Goal: Navigation & Orientation: Go to known website

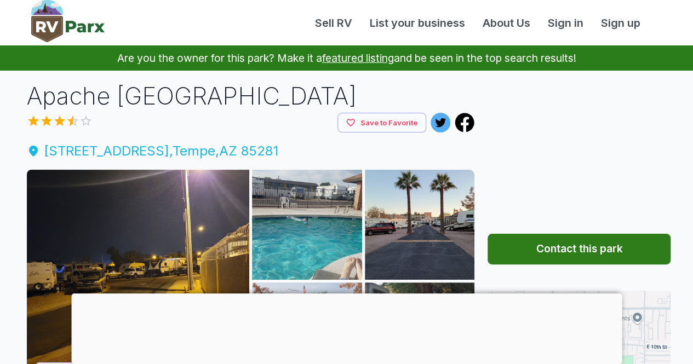
scroll to position [55, 0]
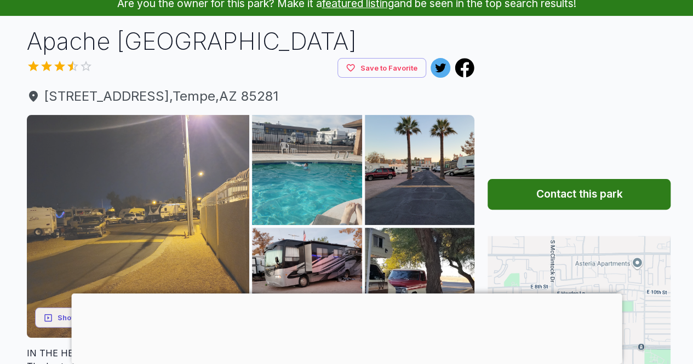
click at [155, 168] on img at bounding box center [138, 226] width 223 height 223
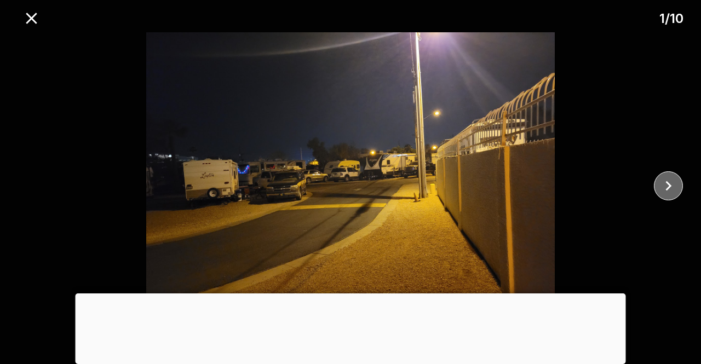
click at [667, 187] on icon "close" at bounding box center [668, 185] width 19 height 19
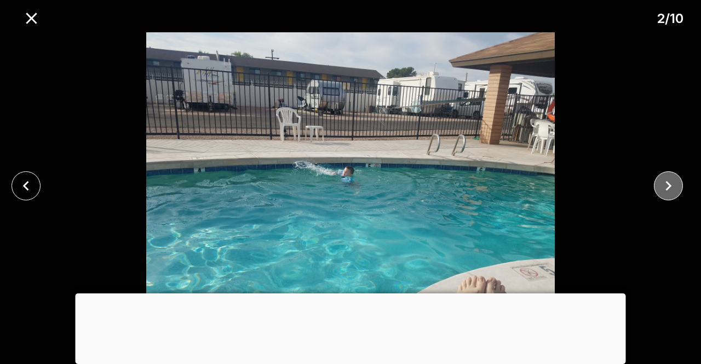
click at [667, 187] on icon "close" at bounding box center [668, 185] width 19 height 19
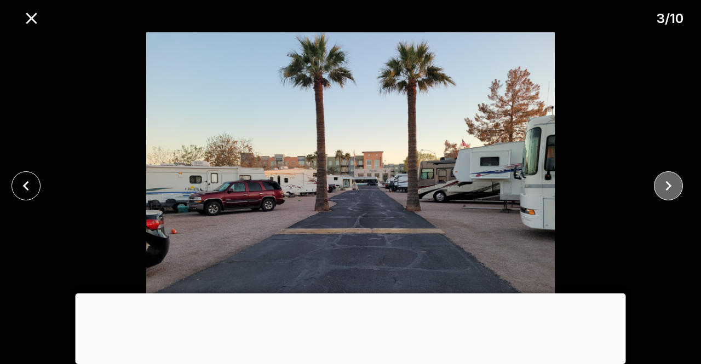
click at [667, 187] on icon "close" at bounding box center [668, 185] width 19 height 19
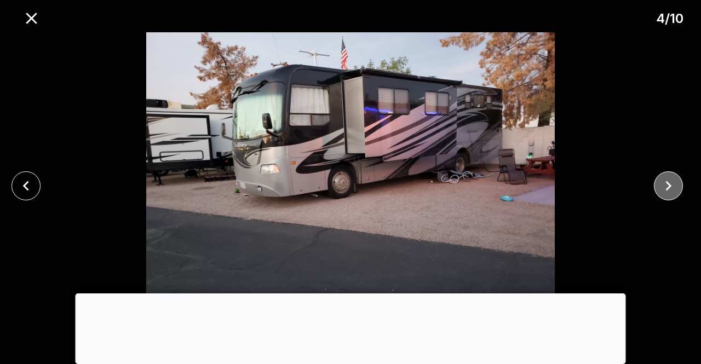
click at [667, 187] on icon "close" at bounding box center [668, 185] width 19 height 19
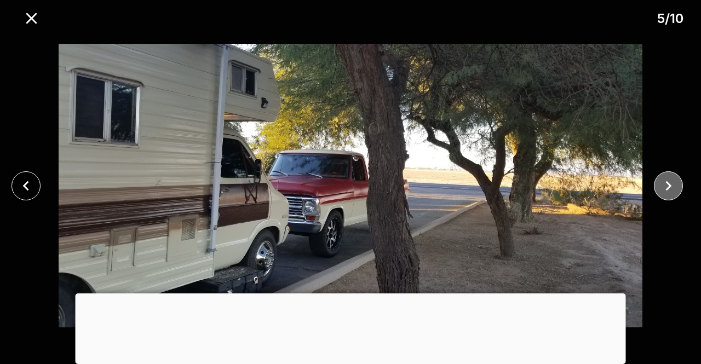
click at [667, 187] on icon "close" at bounding box center [668, 185] width 19 height 19
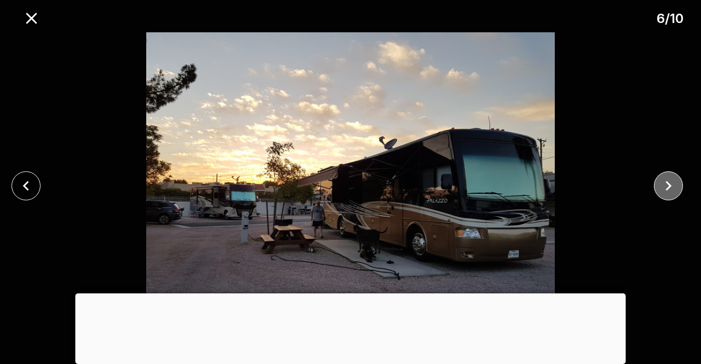
click at [667, 187] on icon "close" at bounding box center [668, 185] width 19 height 19
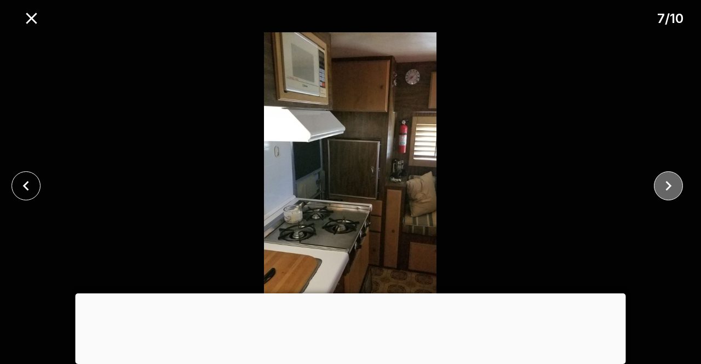
click at [667, 187] on icon "close" at bounding box center [668, 185] width 19 height 19
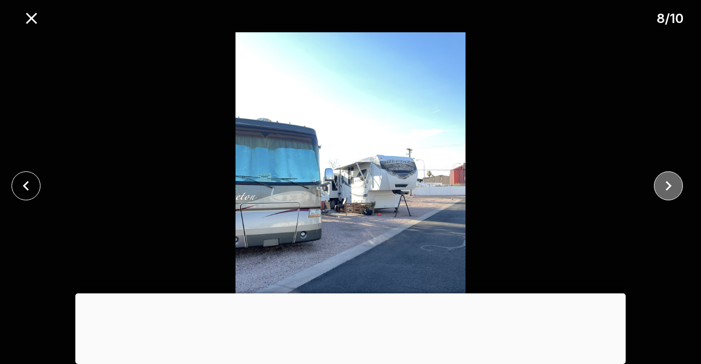
click at [667, 187] on icon "close" at bounding box center [668, 185] width 19 height 19
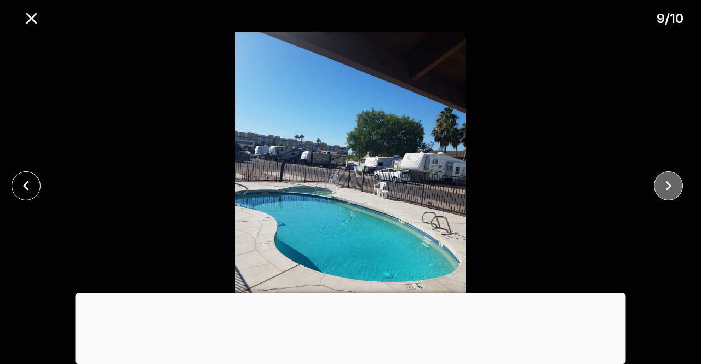
click at [667, 187] on icon "close" at bounding box center [668, 185] width 19 height 19
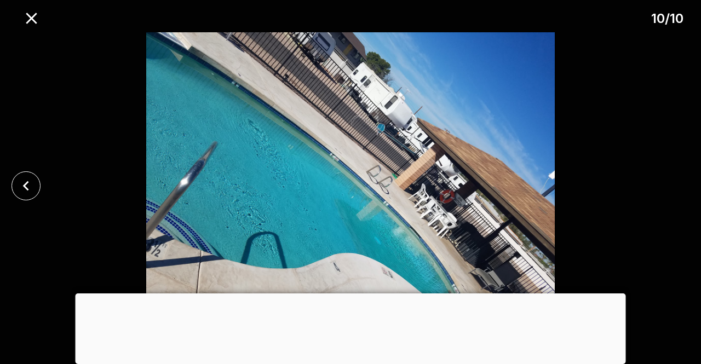
click at [667, 187] on div at bounding box center [350, 185] width 701 height 307
click at [31, 21] on icon "close" at bounding box center [31, 18] width 19 height 19
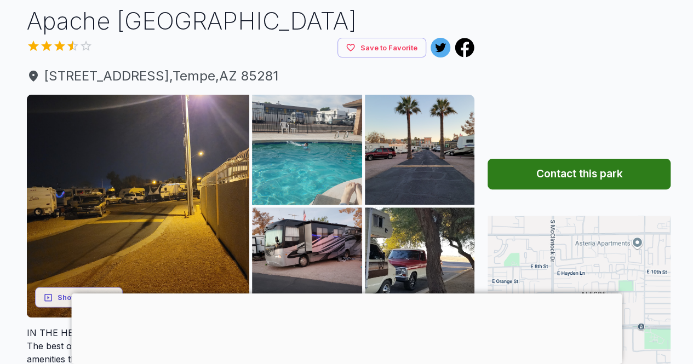
scroll to position [109, 0]
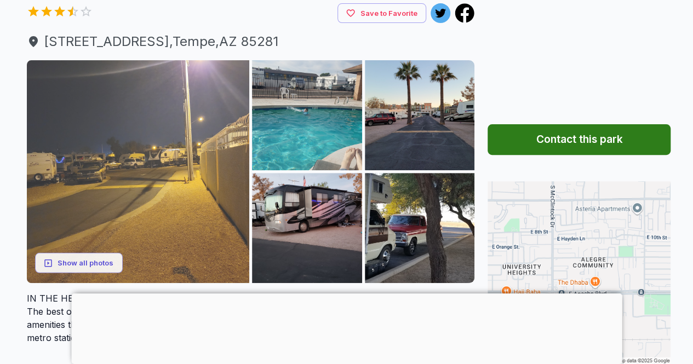
click at [177, 172] on img at bounding box center [138, 171] width 223 height 223
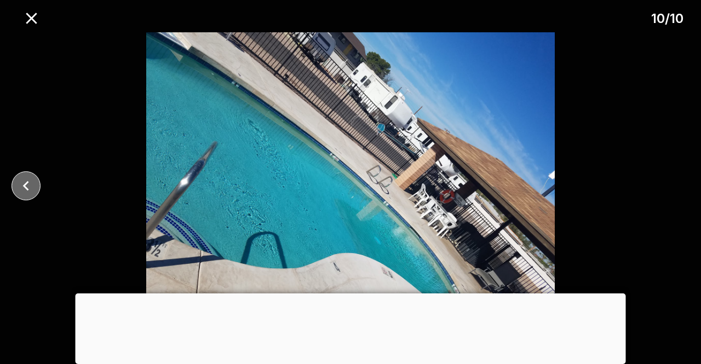
click at [25, 187] on icon "close" at bounding box center [25, 186] width 6 height 10
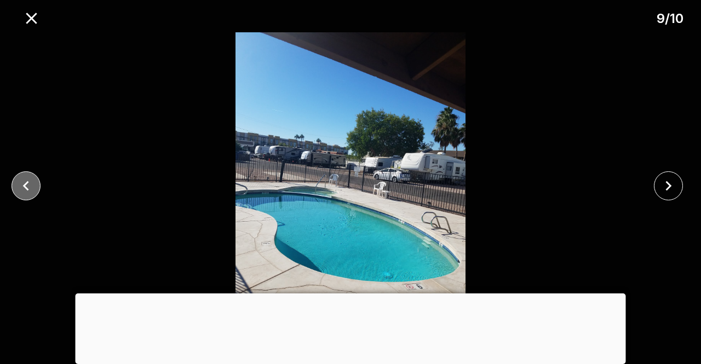
click at [25, 187] on icon "close" at bounding box center [25, 186] width 6 height 10
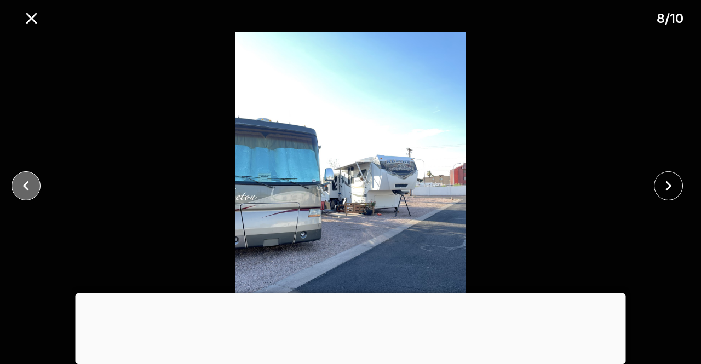
click at [25, 187] on icon "close" at bounding box center [25, 186] width 6 height 10
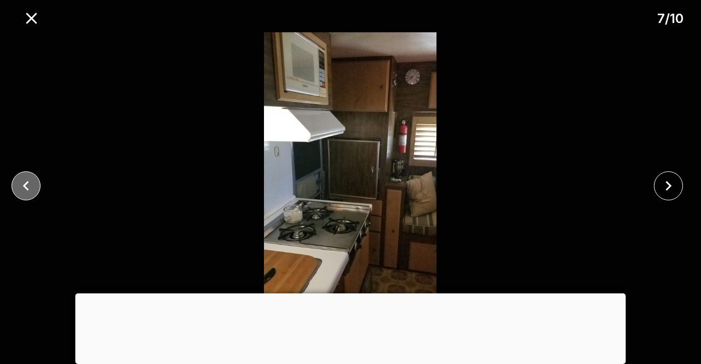
click at [25, 186] on icon "close" at bounding box center [25, 186] width 6 height 10
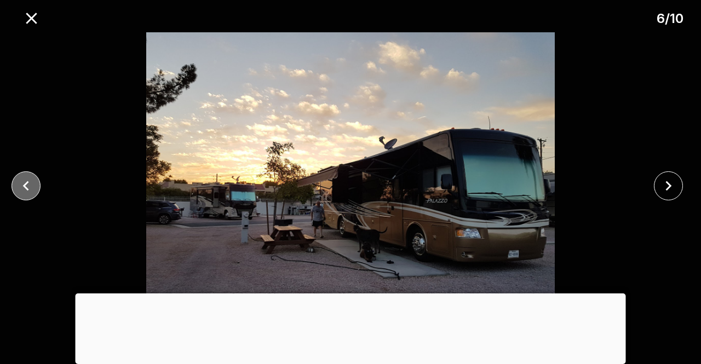
click at [25, 186] on icon "close" at bounding box center [25, 186] width 6 height 10
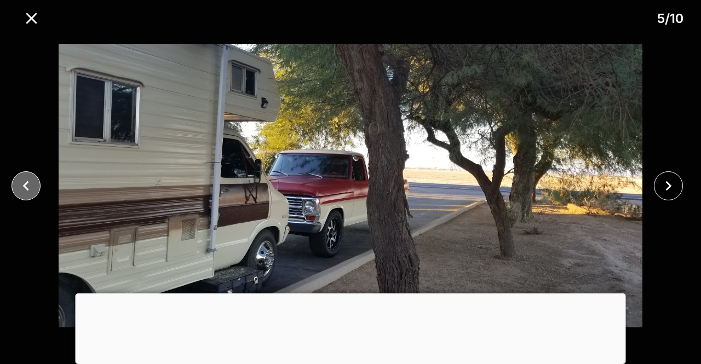
click at [25, 186] on icon "close" at bounding box center [25, 186] width 6 height 10
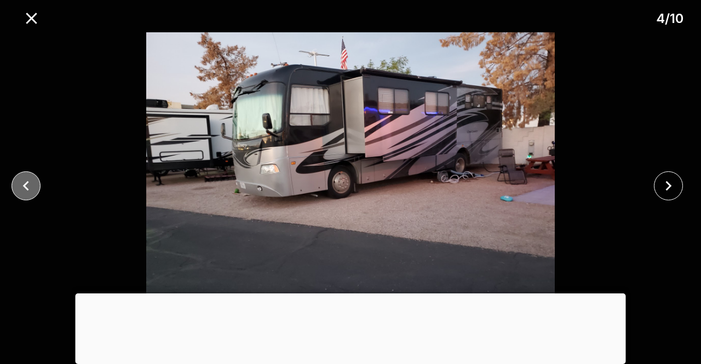
click at [25, 186] on icon "close" at bounding box center [25, 186] width 6 height 10
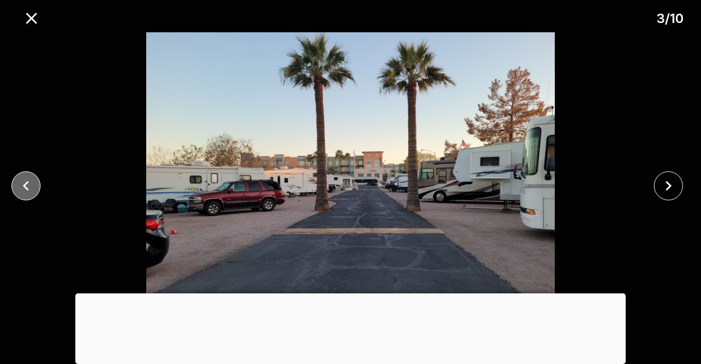
click at [25, 186] on icon "close" at bounding box center [25, 186] width 6 height 10
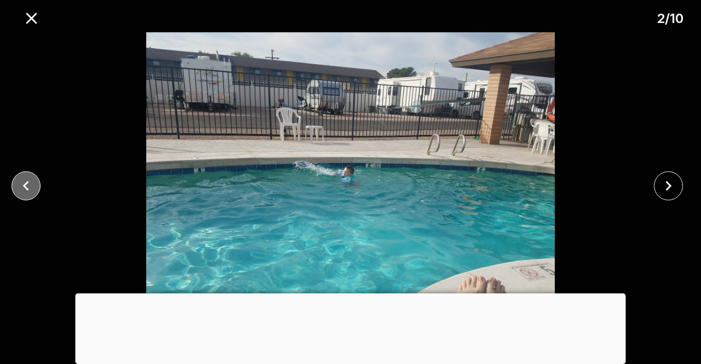
click at [25, 186] on icon "close" at bounding box center [25, 186] width 6 height 10
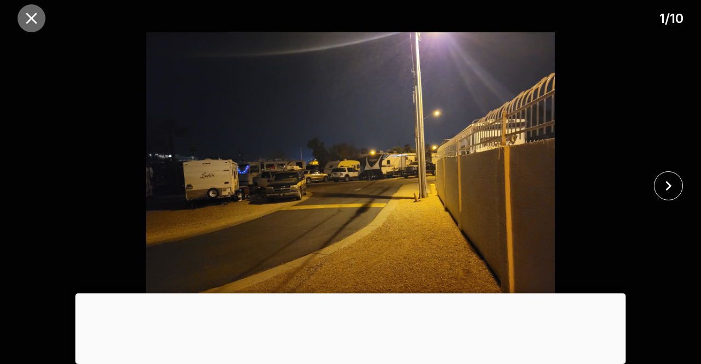
click at [31, 16] on icon "close" at bounding box center [31, 18] width 19 height 19
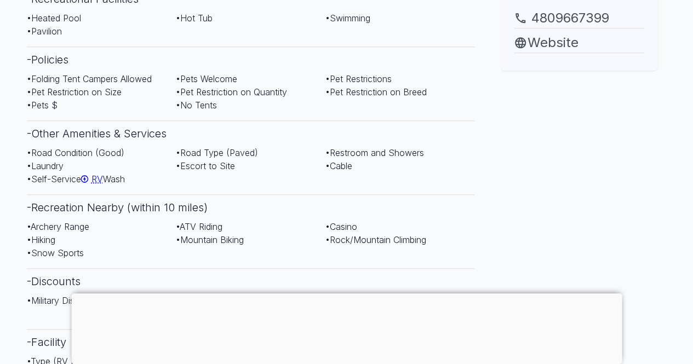
scroll to position [493, 0]
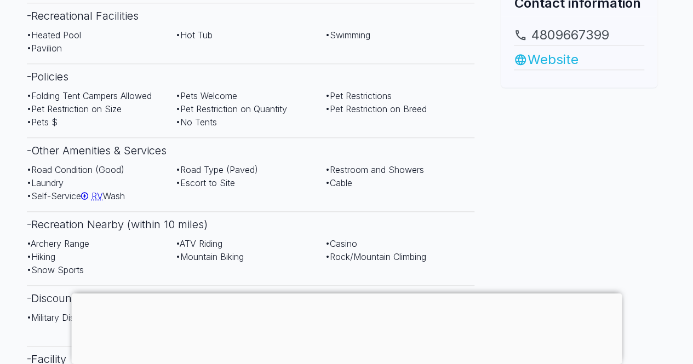
click at [554, 56] on link "Website" at bounding box center [579, 60] width 130 height 20
